Goal: Information Seeking & Learning: Learn about a topic

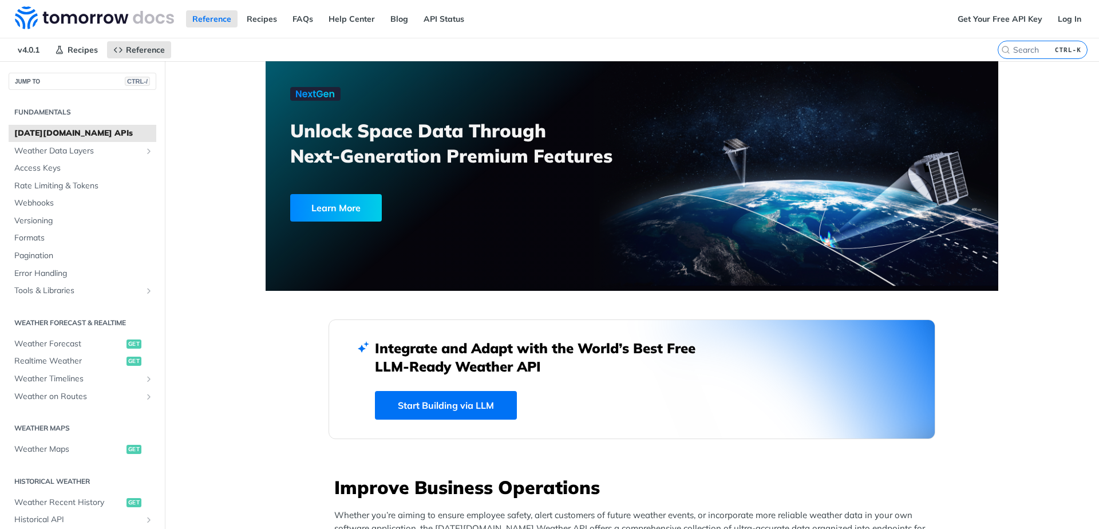
scroll to position [232, 0]
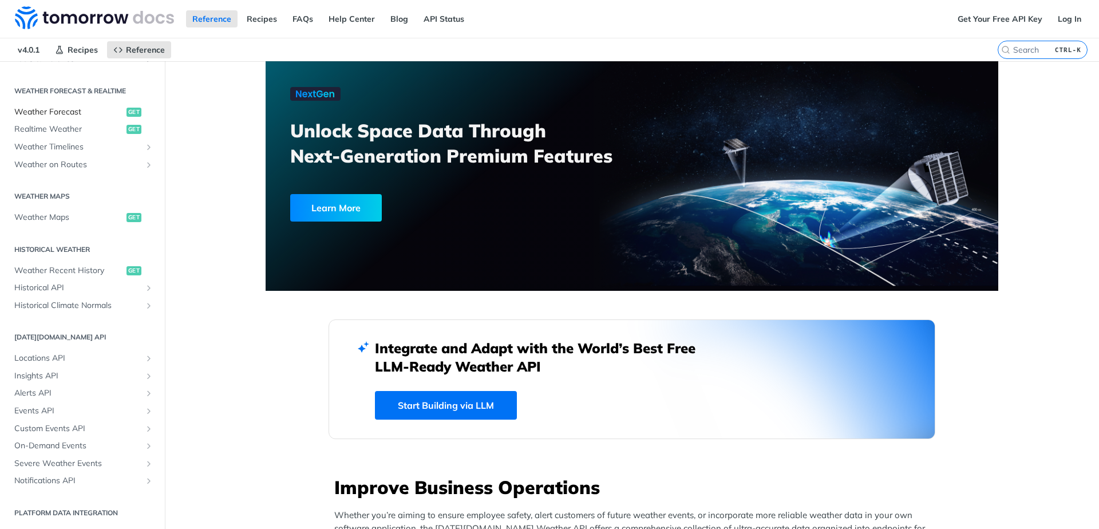
click at [57, 112] on span "Weather Forecast" at bounding box center [68, 111] width 109 height 11
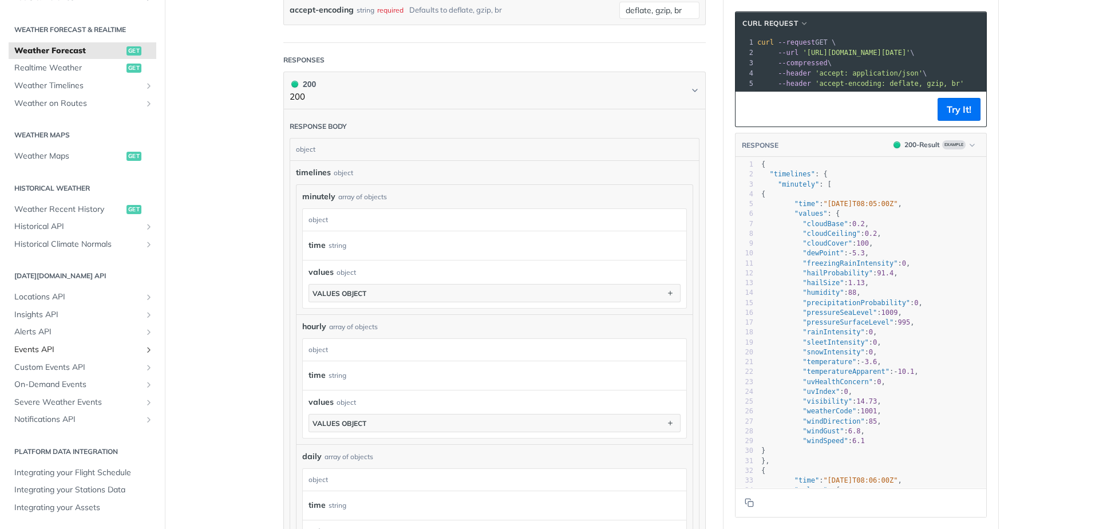
click at [75, 351] on span "Events API" at bounding box center [77, 349] width 127 height 11
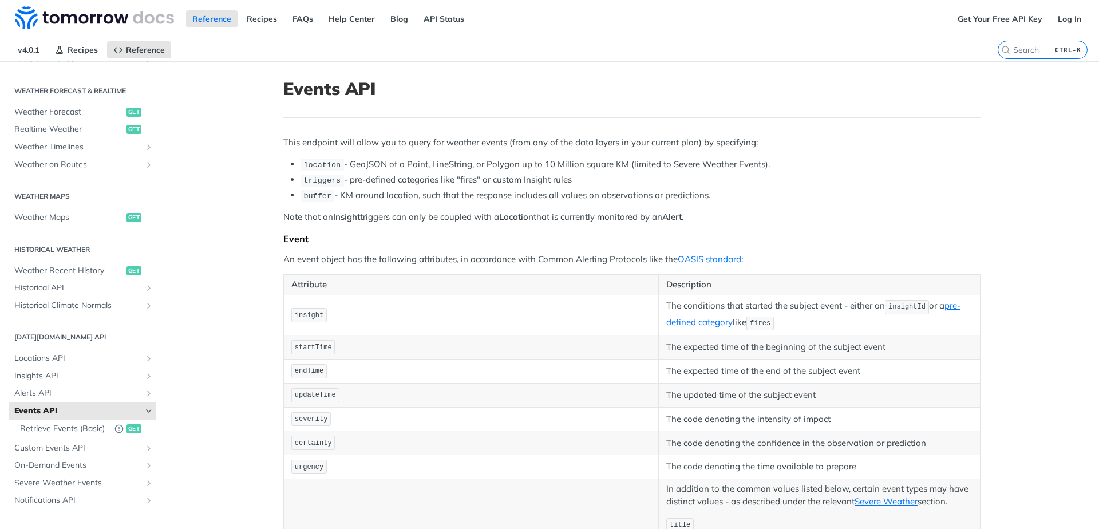
click at [144, 407] on icon "Hide subpages for Events API" at bounding box center [148, 410] width 9 height 9
click at [134, 389] on link "Alerts API" at bounding box center [83, 393] width 148 height 17
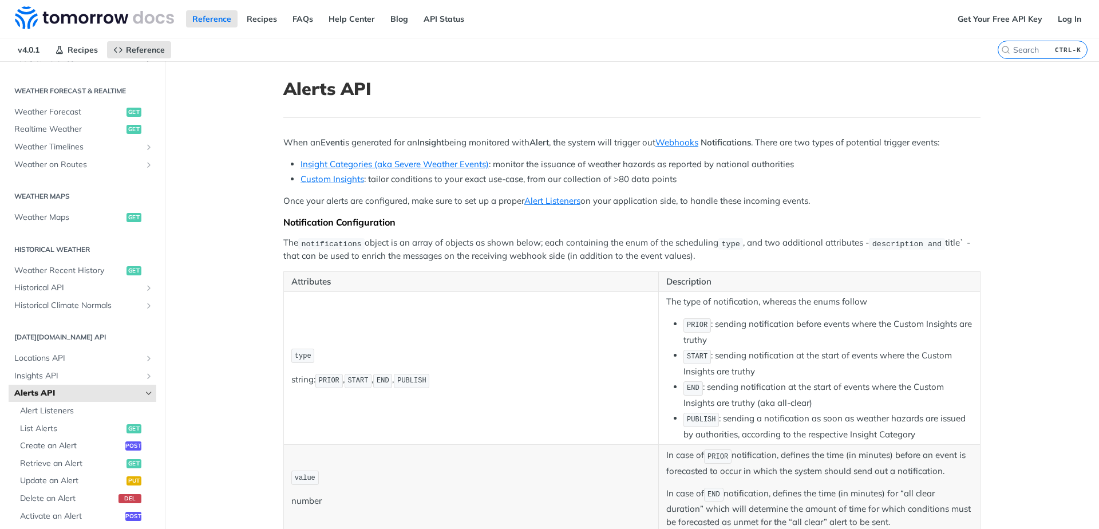
click at [134, 389] on link "Alerts API" at bounding box center [83, 393] width 148 height 17
click at [144, 394] on icon "Hide subpages for Alerts API" at bounding box center [148, 393] width 9 height 9
click at [144, 373] on icon "Show subpages for Insights API" at bounding box center [148, 375] width 9 height 9
click at [144, 373] on icon "Hide subpages for Insights API" at bounding box center [148, 375] width 9 height 9
click at [144, 355] on icon "Show subpages for Locations API" at bounding box center [148, 358] width 9 height 9
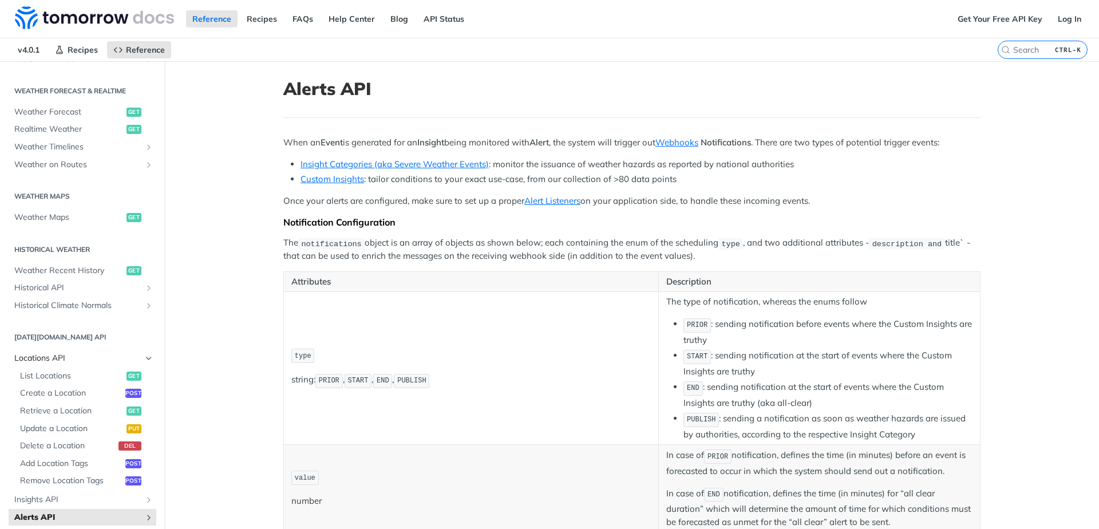
click at [144, 355] on icon "Hide subpages for Locations API" at bounding box center [148, 358] width 9 height 9
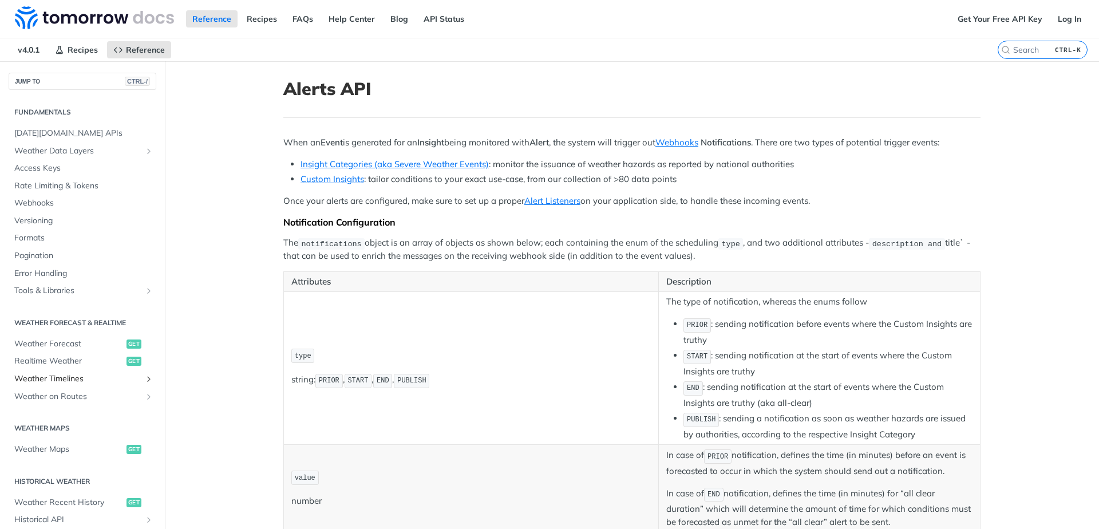
click at [144, 378] on icon "Show subpages for Weather Timelines" at bounding box center [148, 378] width 9 height 9
click at [144, 378] on icon "Hide subpages for Weather Timelines" at bounding box center [148, 378] width 9 height 9
click at [67, 363] on span "Realtime Weather" at bounding box center [68, 360] width 109 height 11
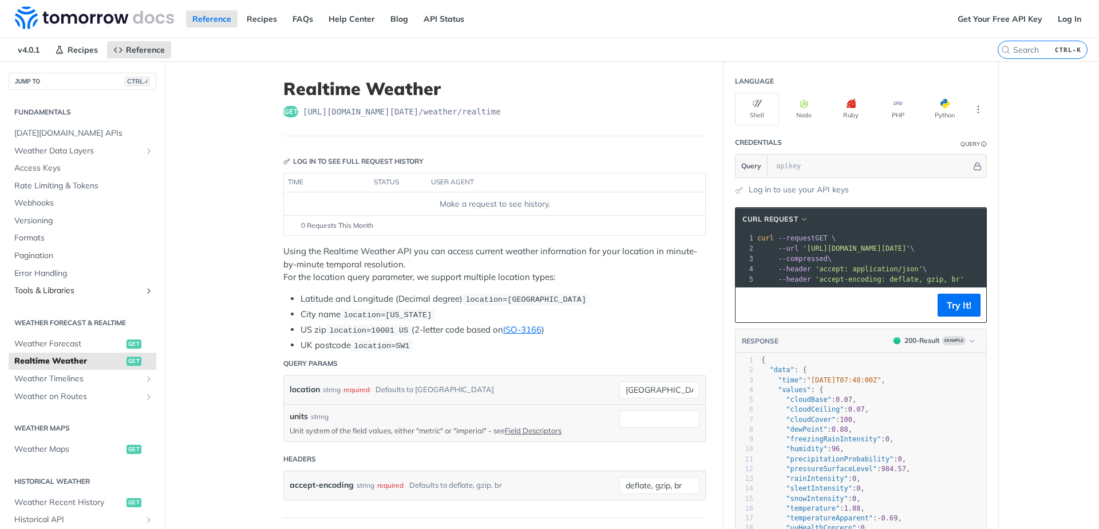
click at [61, 290] on span "Tools & Libraries" at bounding box center [77, 290] width 127 height 11
